Goal: Task Accomplishment & Management: Manage account settings

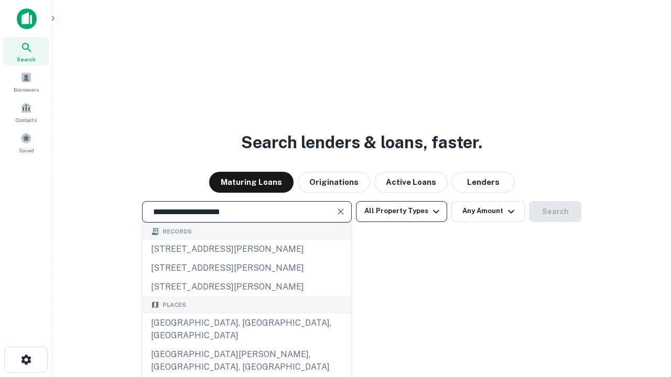
type input "**********"
click at [401, 211] on button "All Property Types" at bounding box center [401, 211] width 91 height 21
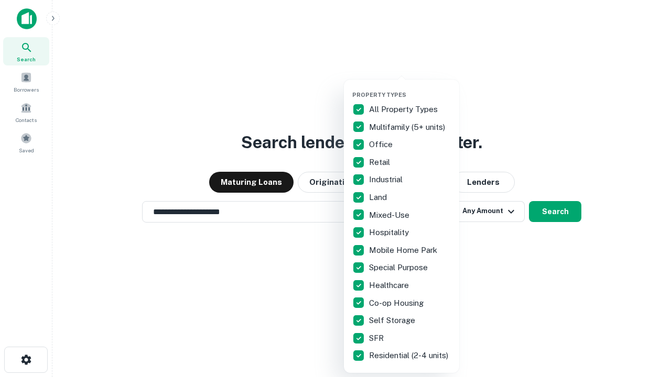
click at [410, 88] on button "button" at bounding box center [409, 88] width 115 height 1
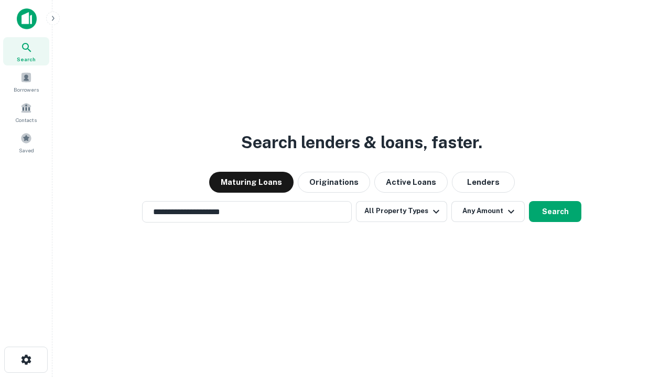
scroll to position [16, 0]
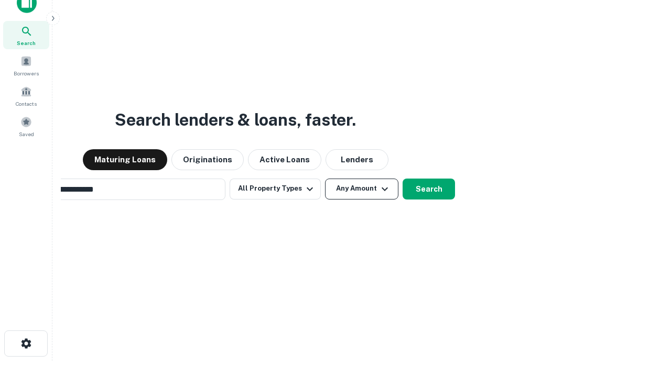
click at [325, 179] on button "Any Amount" at bounding box center [361, 189] width 73 height 21
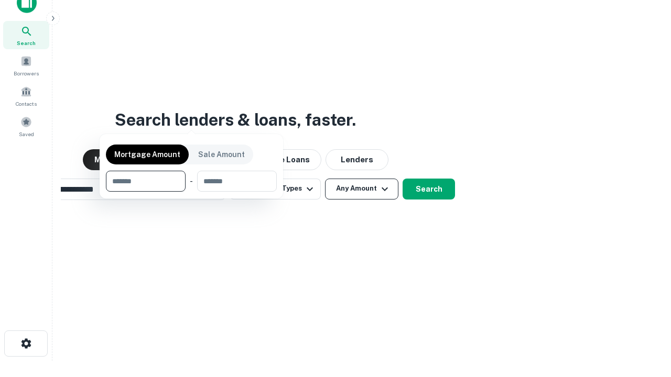
scroll to position [17, 0]
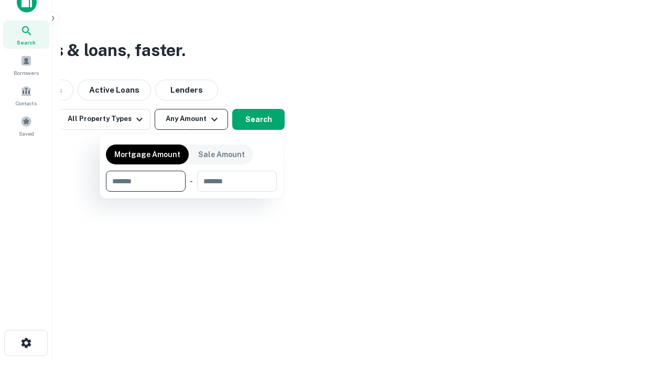
type input "*******"
click at [191, 192] on button "button" at bounding box center [191, 192] width 171 height 1
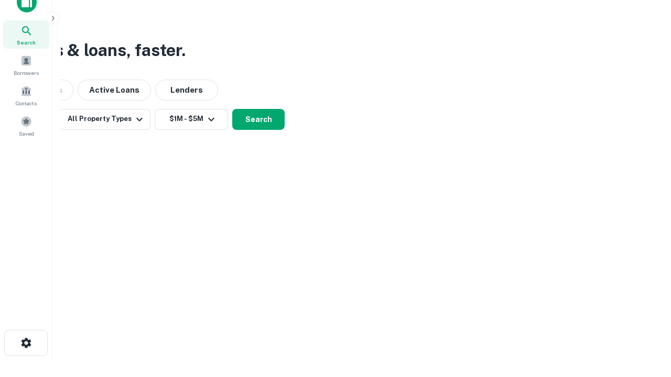
scroll to position [16, 0]
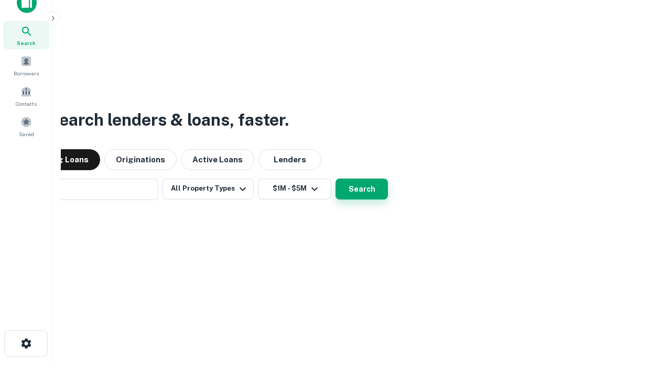
click at [335, 179] on button "Search" at bounding box center [361, 189] width 52 height 21
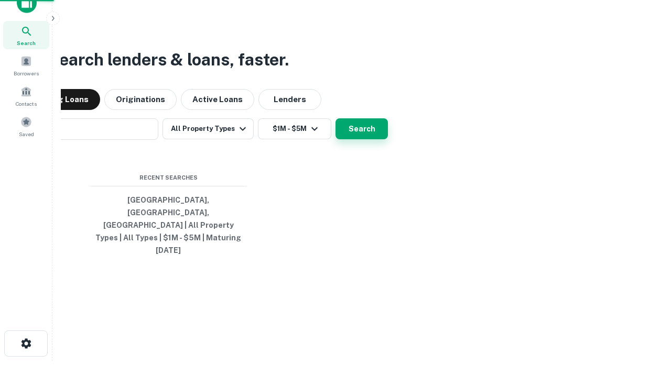
scroll to position [17, 0]
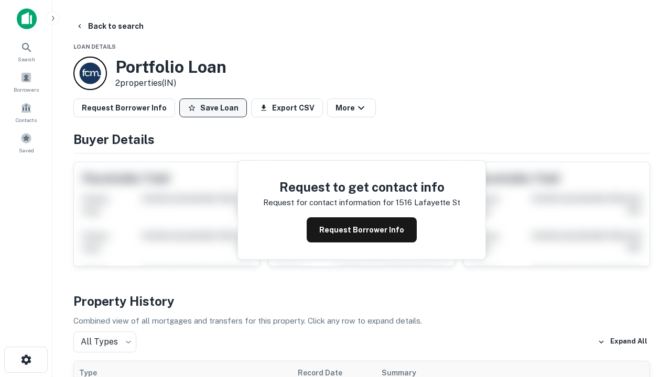
click at [213, 108] on button "Save Loan" at bounding box center [213, 108] width 68 height 19
click at [215, 108] on button "Save Loan" at bounding box center [213, 108] width 68 height 19
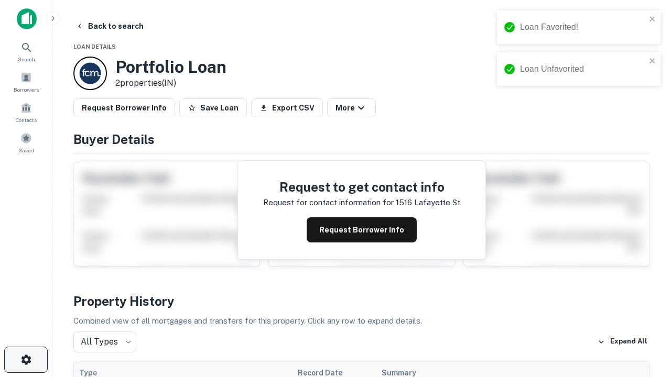
click at [26, 360] on icon "button" at bounding box center [26, 360] width 13 height 13
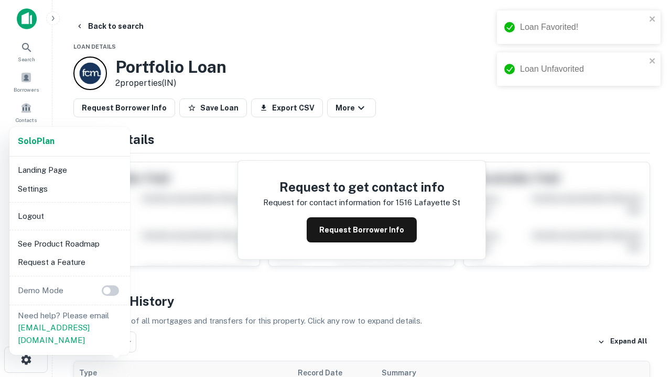
click at [69, 216] on li "Logout" at bounding box center [70, 216] width 112 height 19
